Goal: Register for event/course

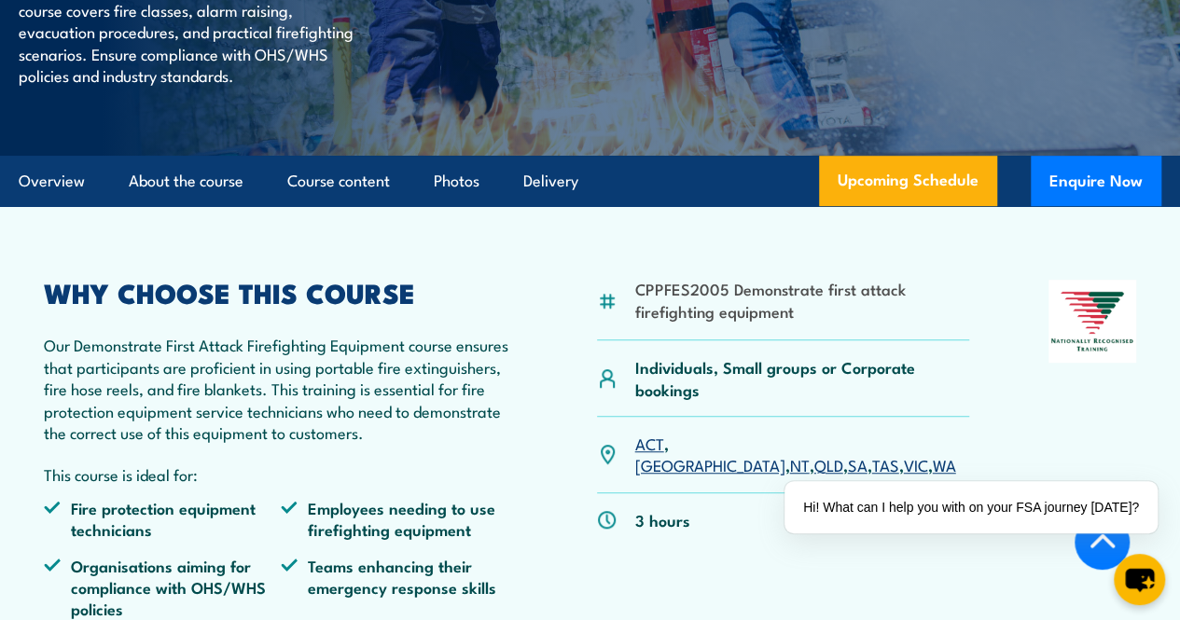
scroll to position [387, 0]
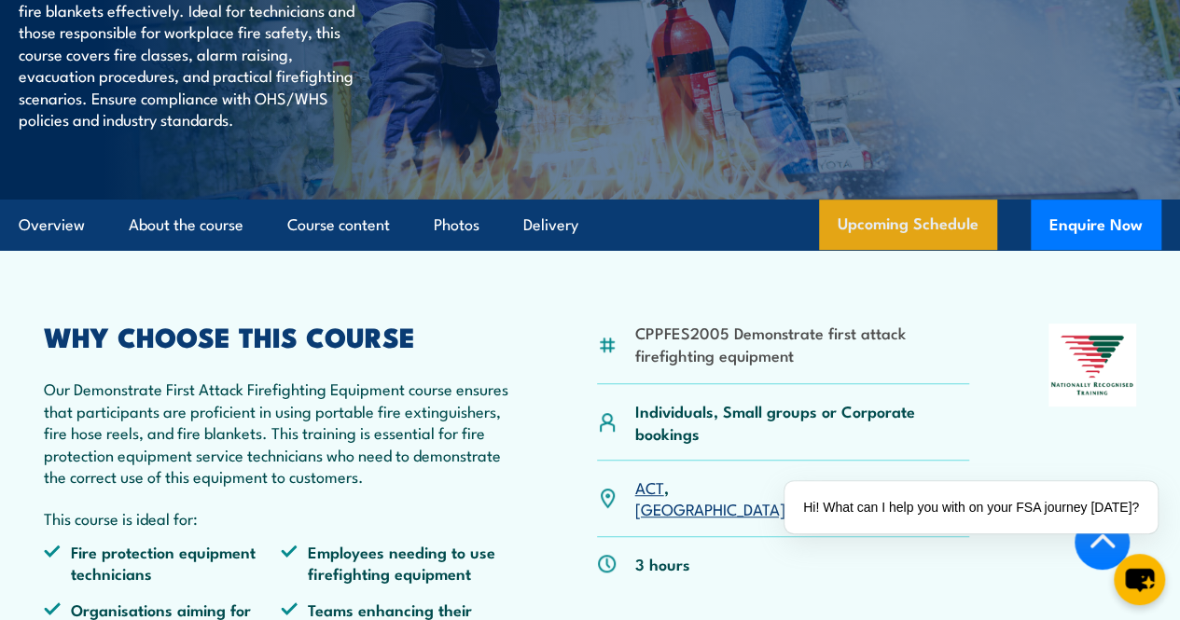
click at [965, 250] on link "Upcoming Schedule" at bounding box center [908, 225] width 178 height 50
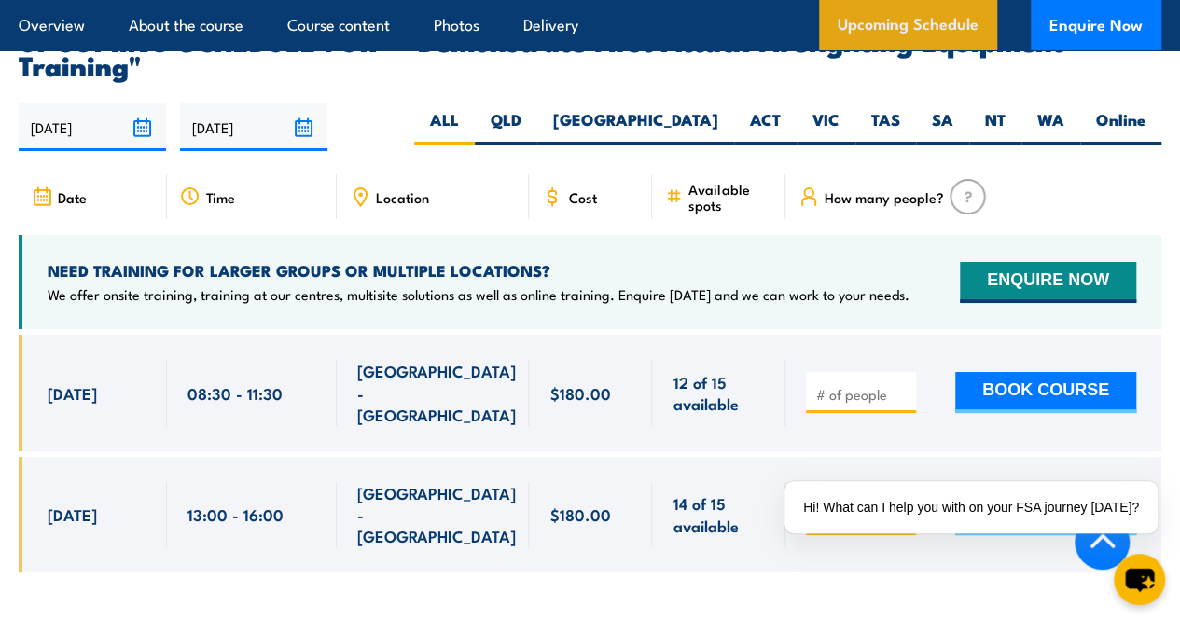
scroll to position [3388, 0]
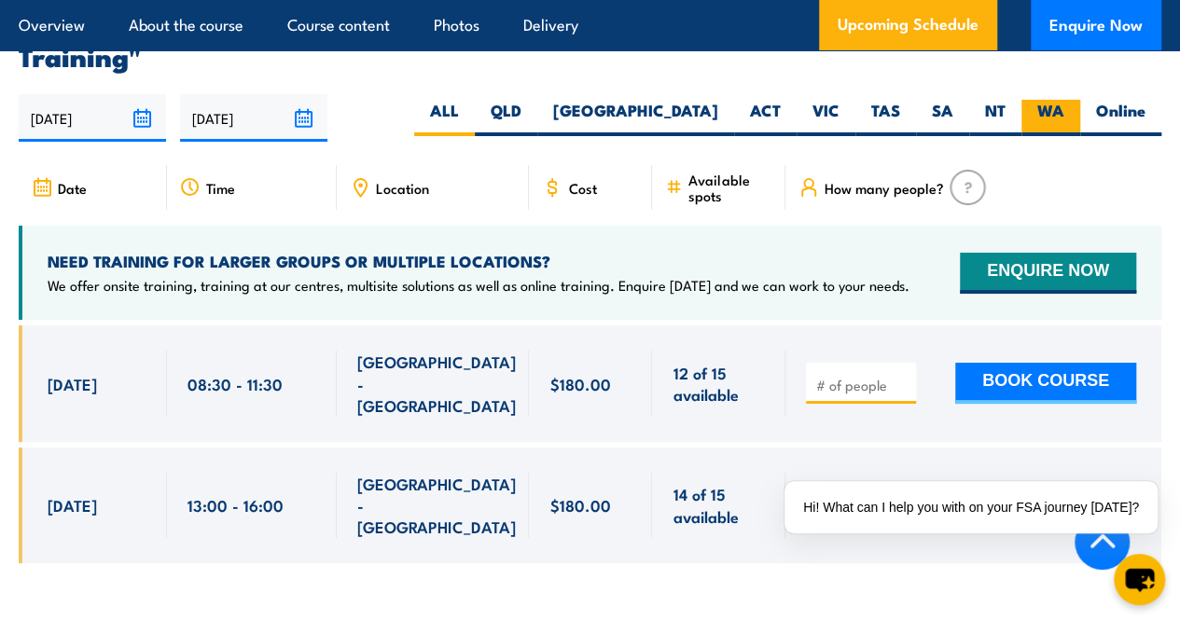
click at [1056, 100] on label "WA" at bounding box center [1051, 118] width 59 height 36
click at [1064, 100] on input "WA" at bounding box center [1070, 106] width 12 height 12
radio input "true"
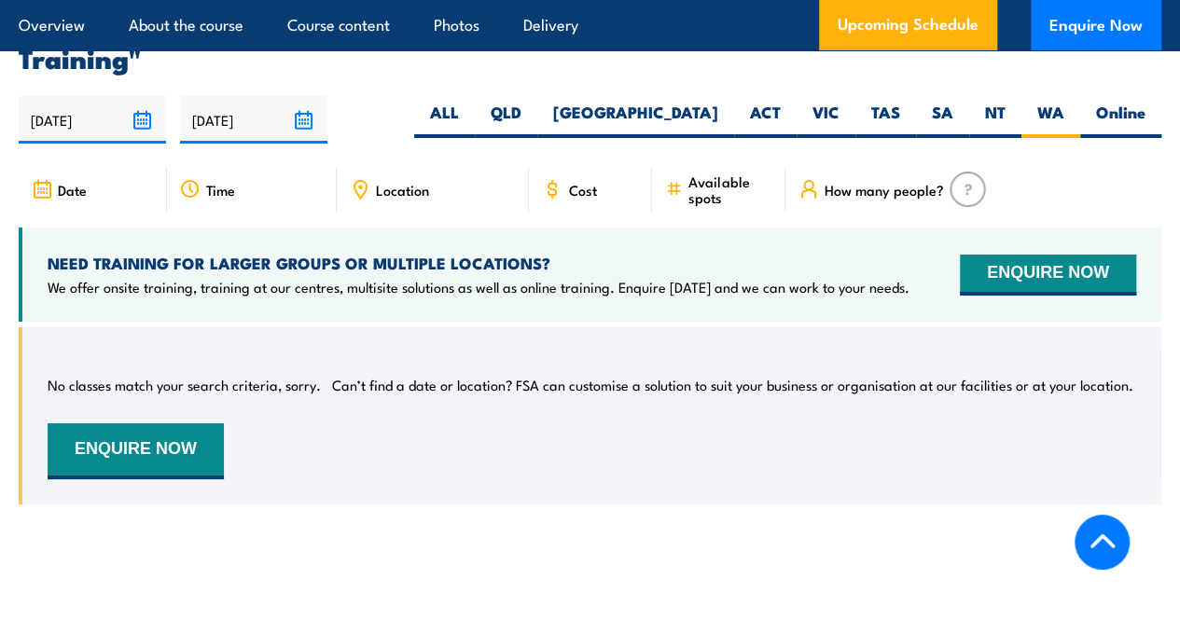
scroll to position [3388, 0]
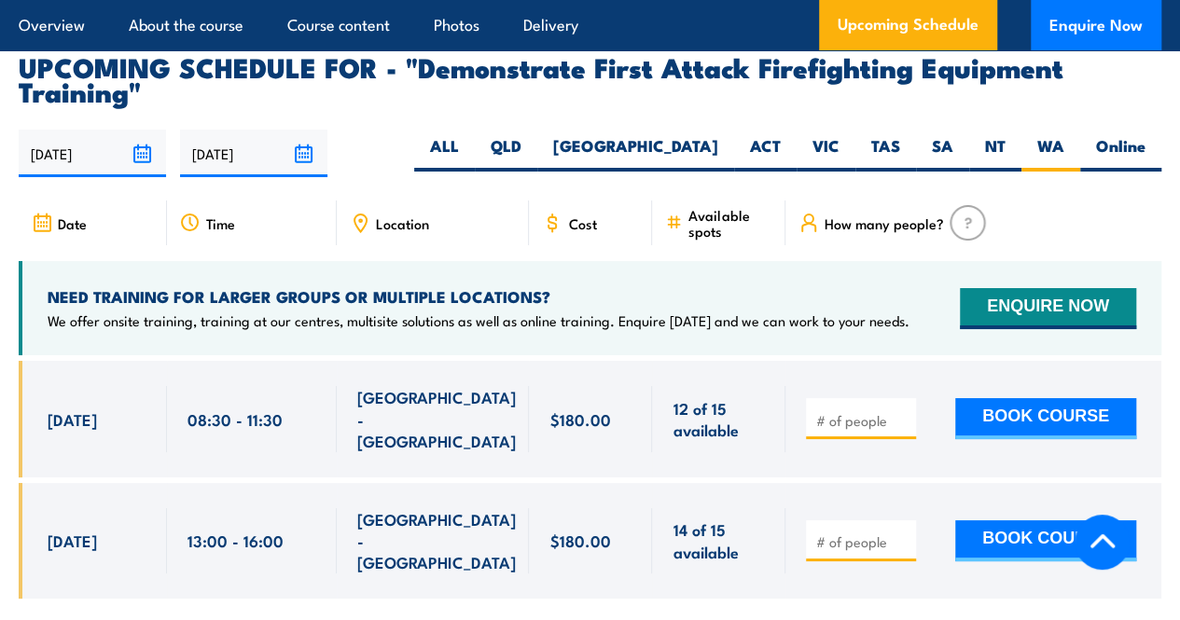
scroll to position [3388, 0]
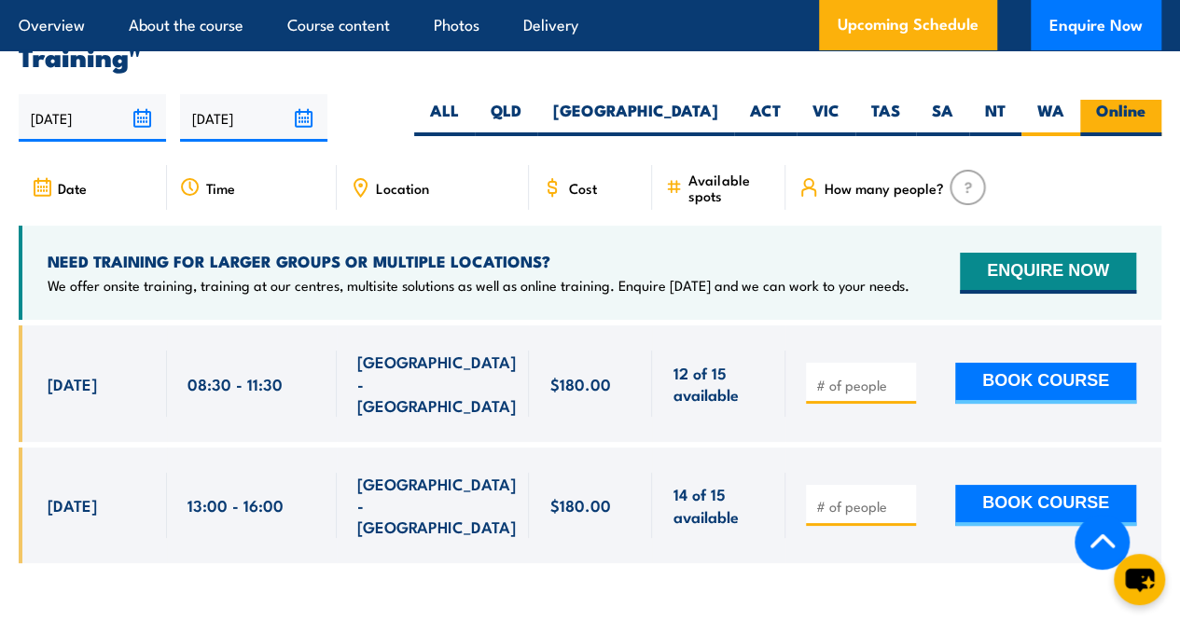
click at [1143, 100] on label "Online" at bounding box center [1120, 118] width 81 height 36
click at [1146, 100] on input "Online" at bounding box center [1152, 106] width 12 height 12
radio input "true"
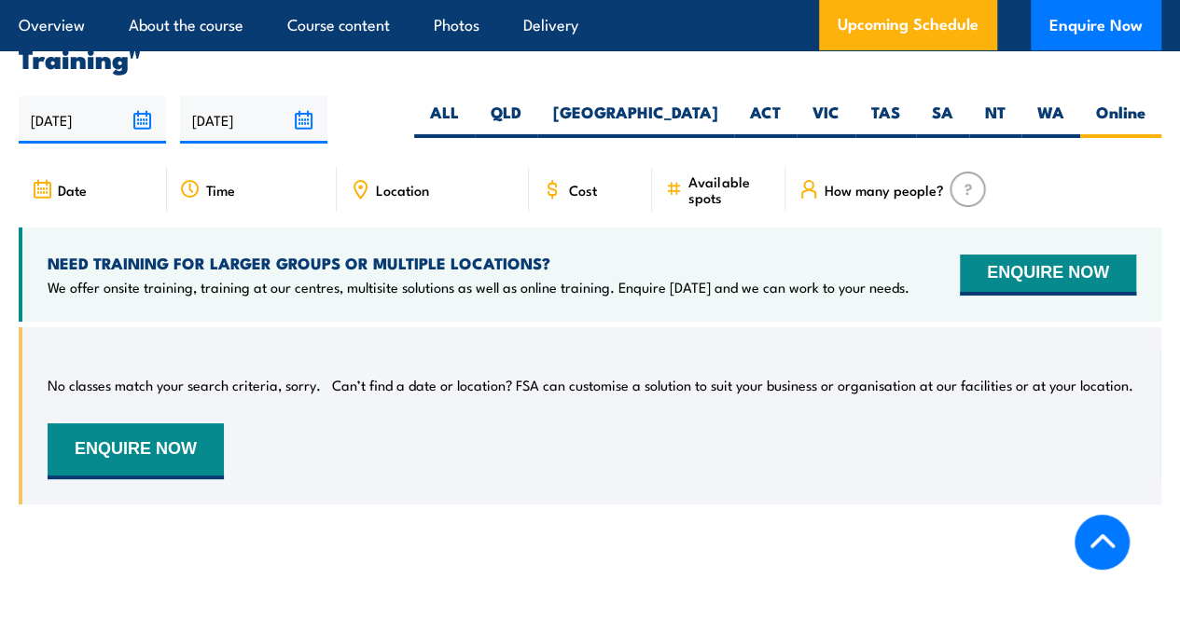
scroll to position [3388, 0]
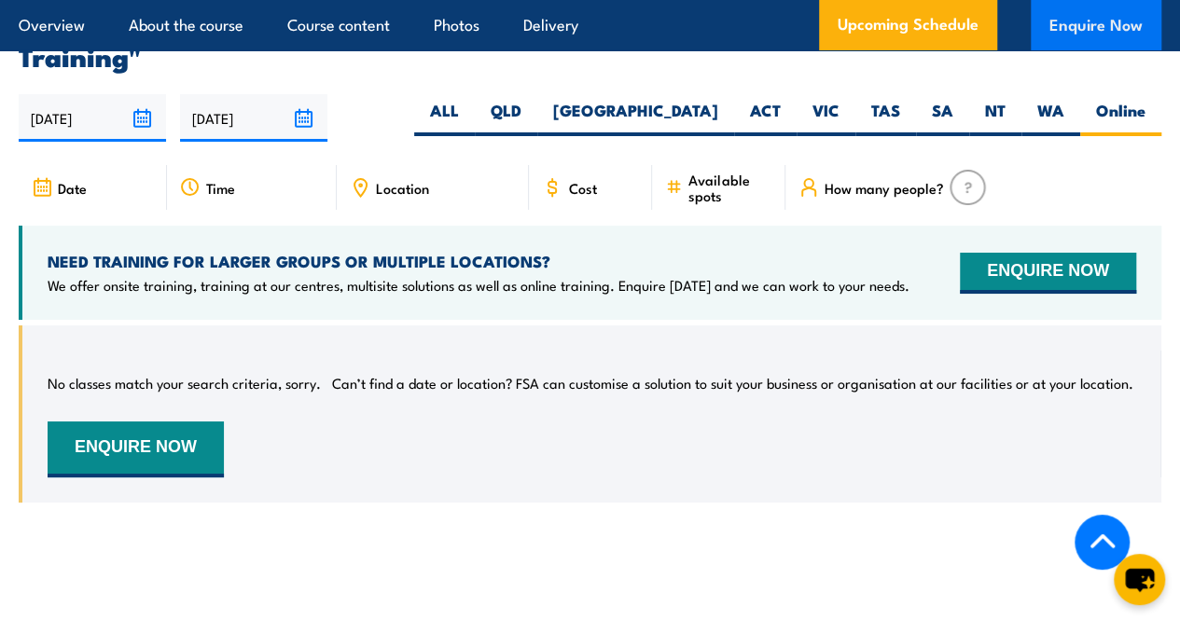
click at [1095, 35] on button "Enquire Now" at bounding box center [1096, 25] width 131 height 50
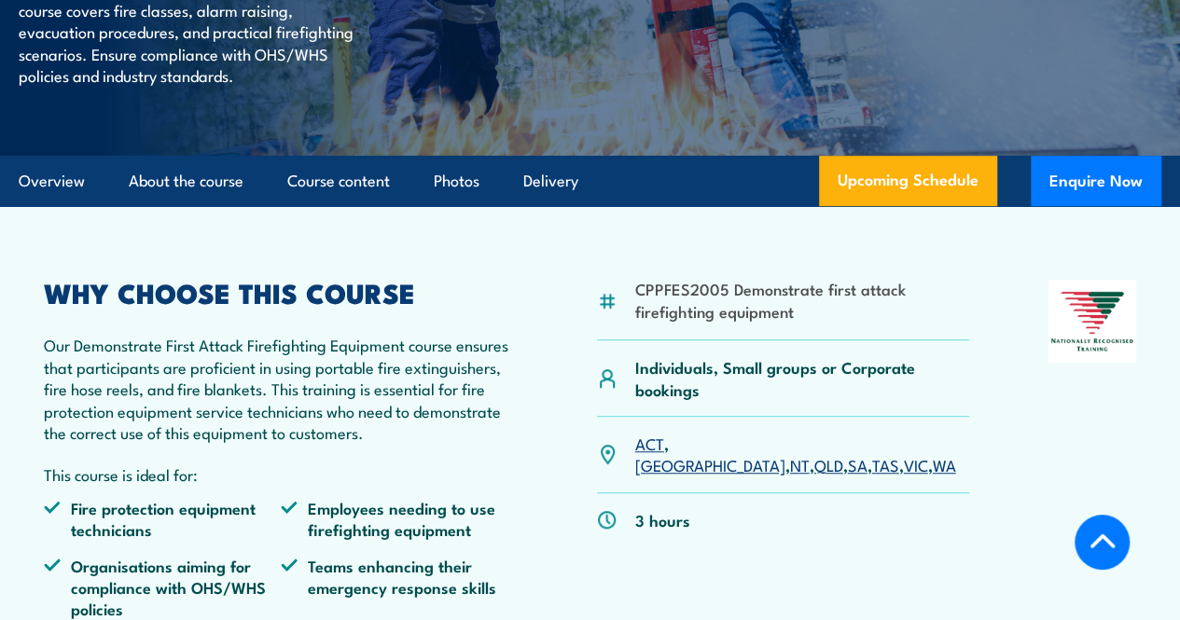
scroll to position [387, 0]
